Goal: Task Accomplishment & Management: Complete application form

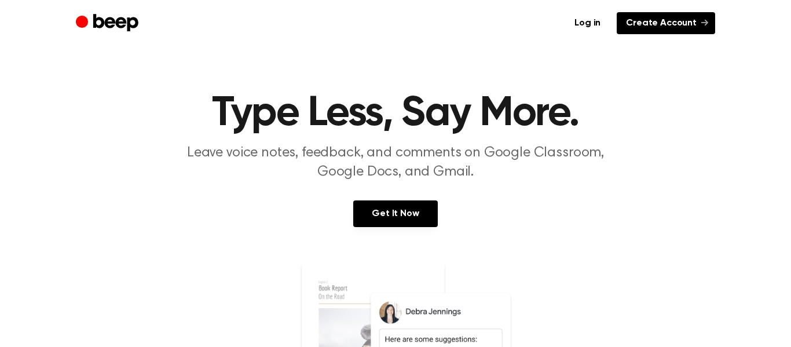
click at [711, 22] on link "Create Account" at bounding box center [666, 23] width 98 height 22
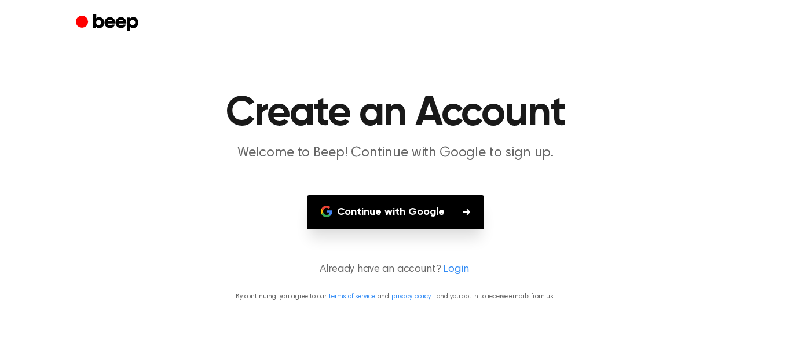
click at [348, 221] on button "Continue with Google" at bounding box center [395, 212] width 177 height 34
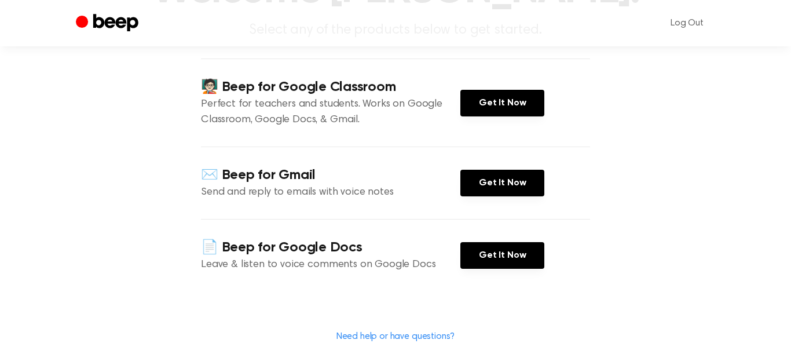
scroll to position [137, 0]
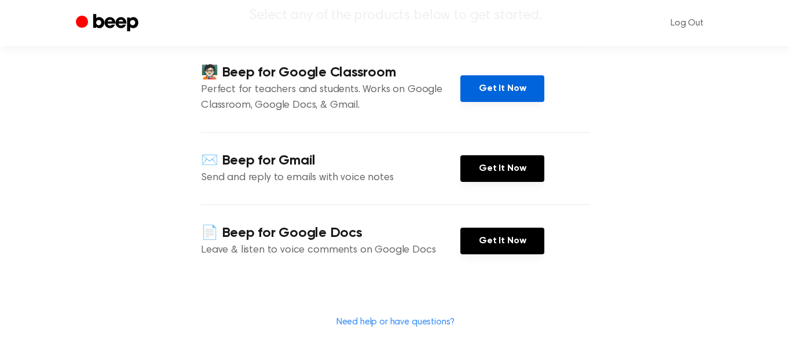
click at [498, 102] on link "Get It Now" at bounding box center [503, 88] width 84 height 27
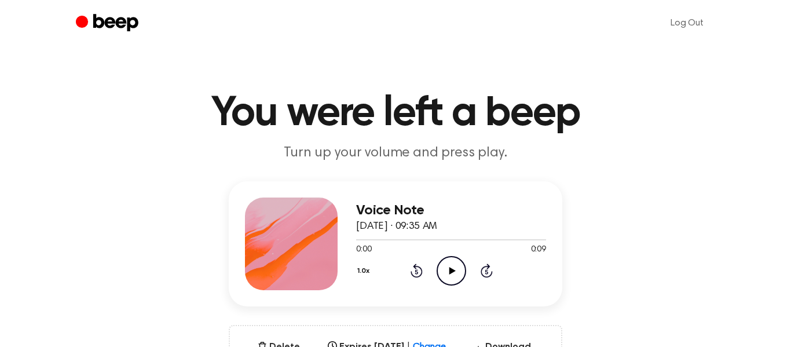
click at [447, 267] on icon "Play Audio" at bounding box center [452, 271] width 30 height 30
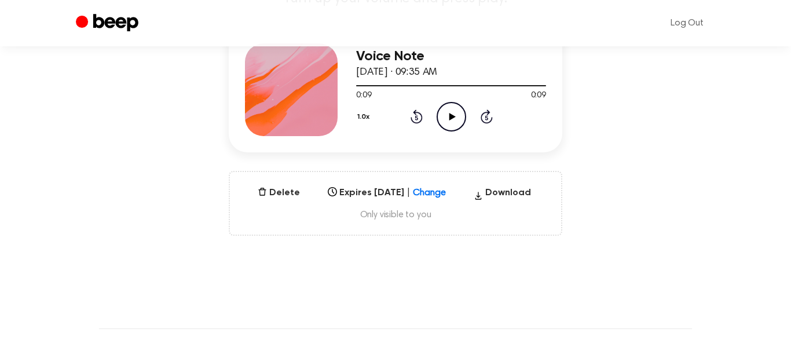
scroll to position [155, 0]
